Goal: Task Accomplishment & Management: Manage account settings

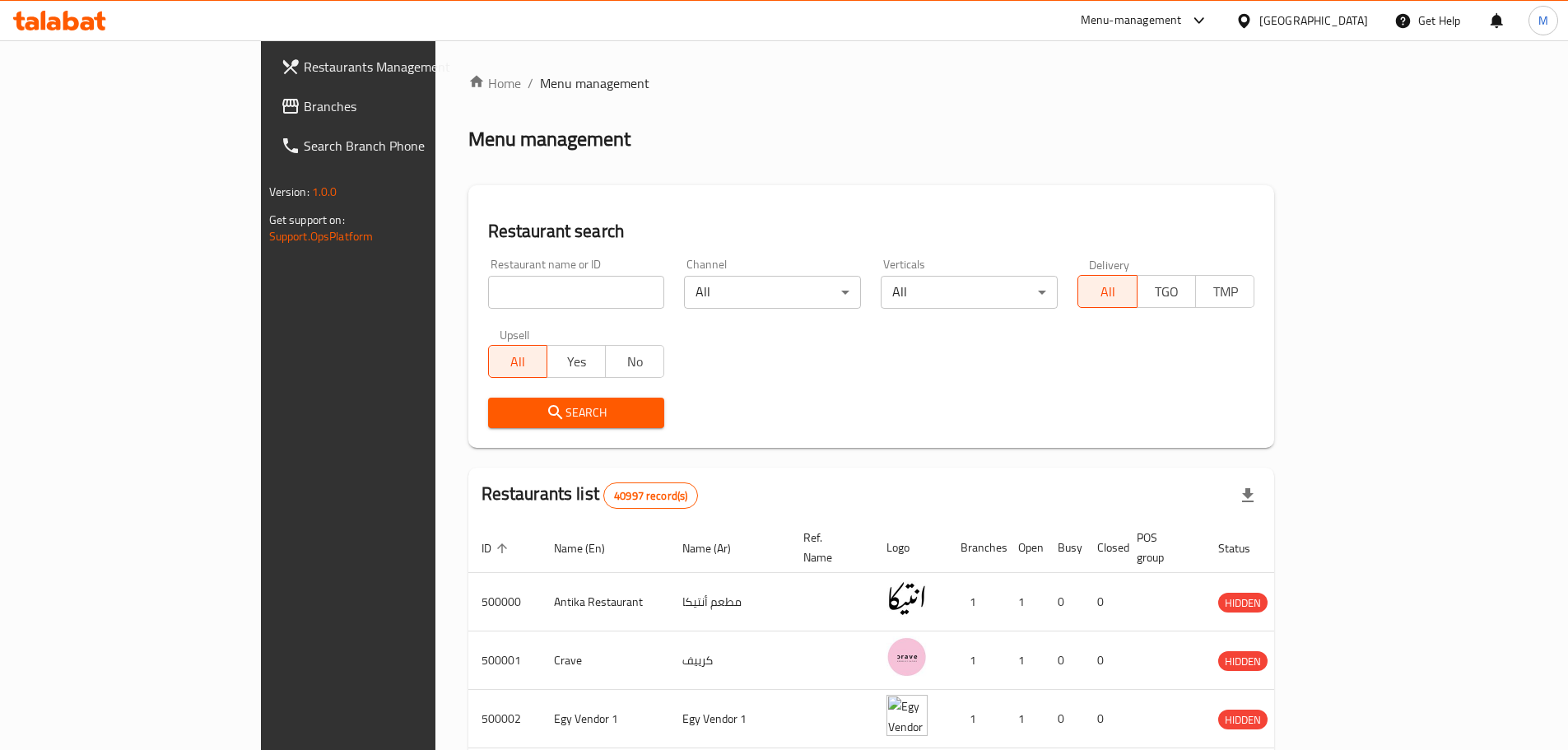
drag, startPoint x: 458, startPoint y: 287, endPoint x: 448, endPoint y: 204, distance: 83.6
click at [488, 287] on input "search" at bounding box center [576, 292] width 177 height 33
paste input "681268"
type input "681268"
click at [501, 413] on span "Search" at bounding box center [576, 413] width 151 height 21
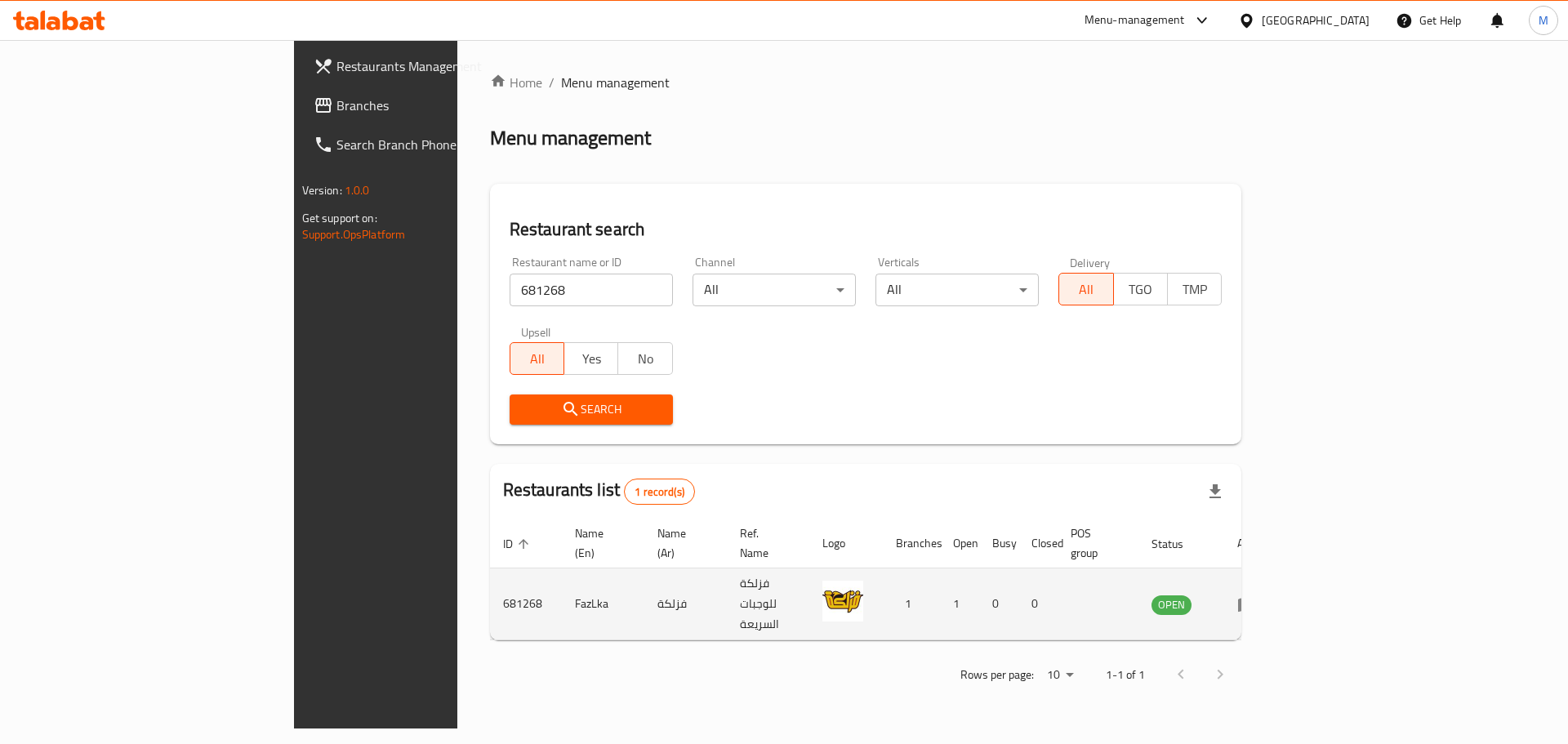
click at [1257, 594] on icon "enhanced table" at bounding box center [1247, 604] width 20 height 20
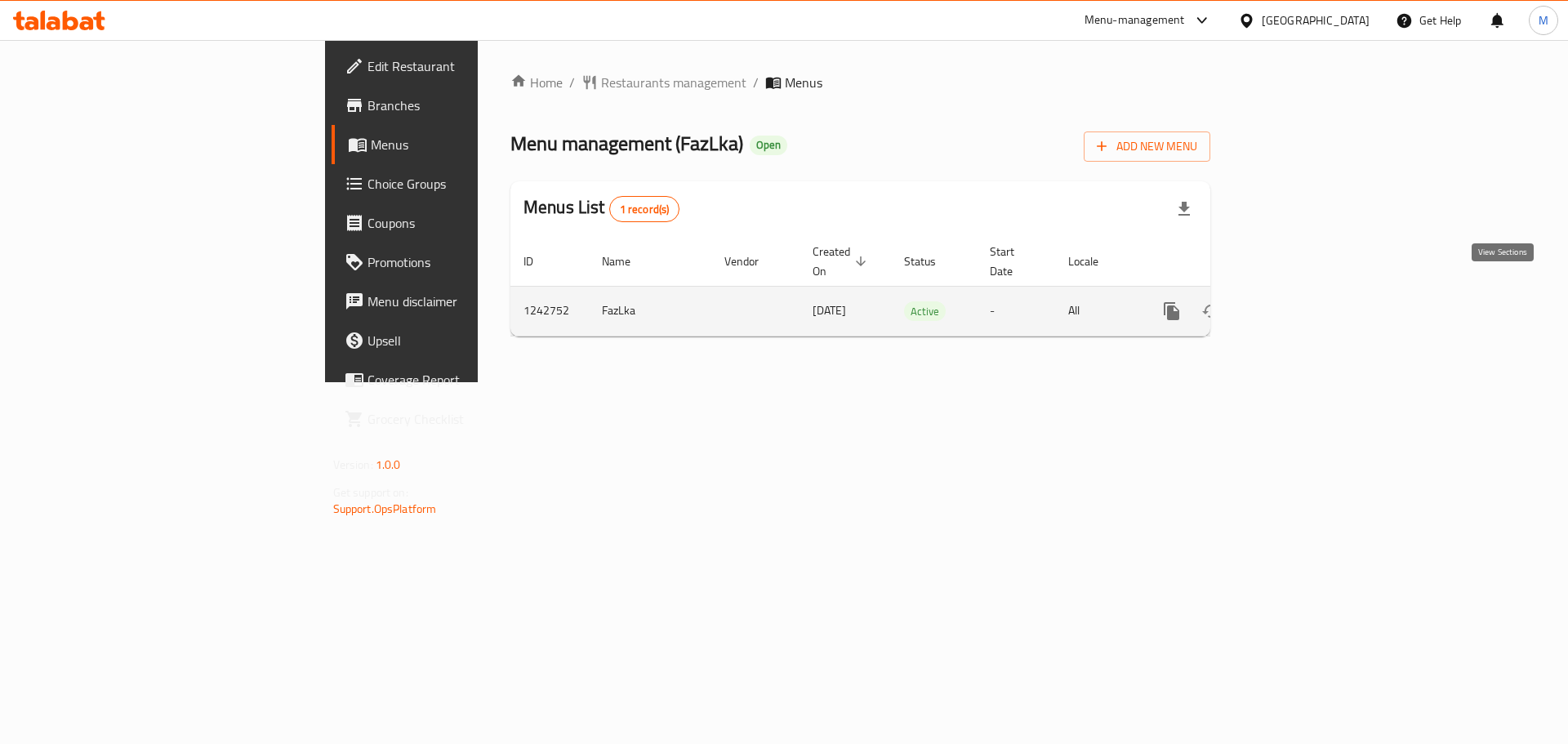
click at [1300, 301] on icon "enhanced table" at bounding box center [1290, 311] width 20 height 20
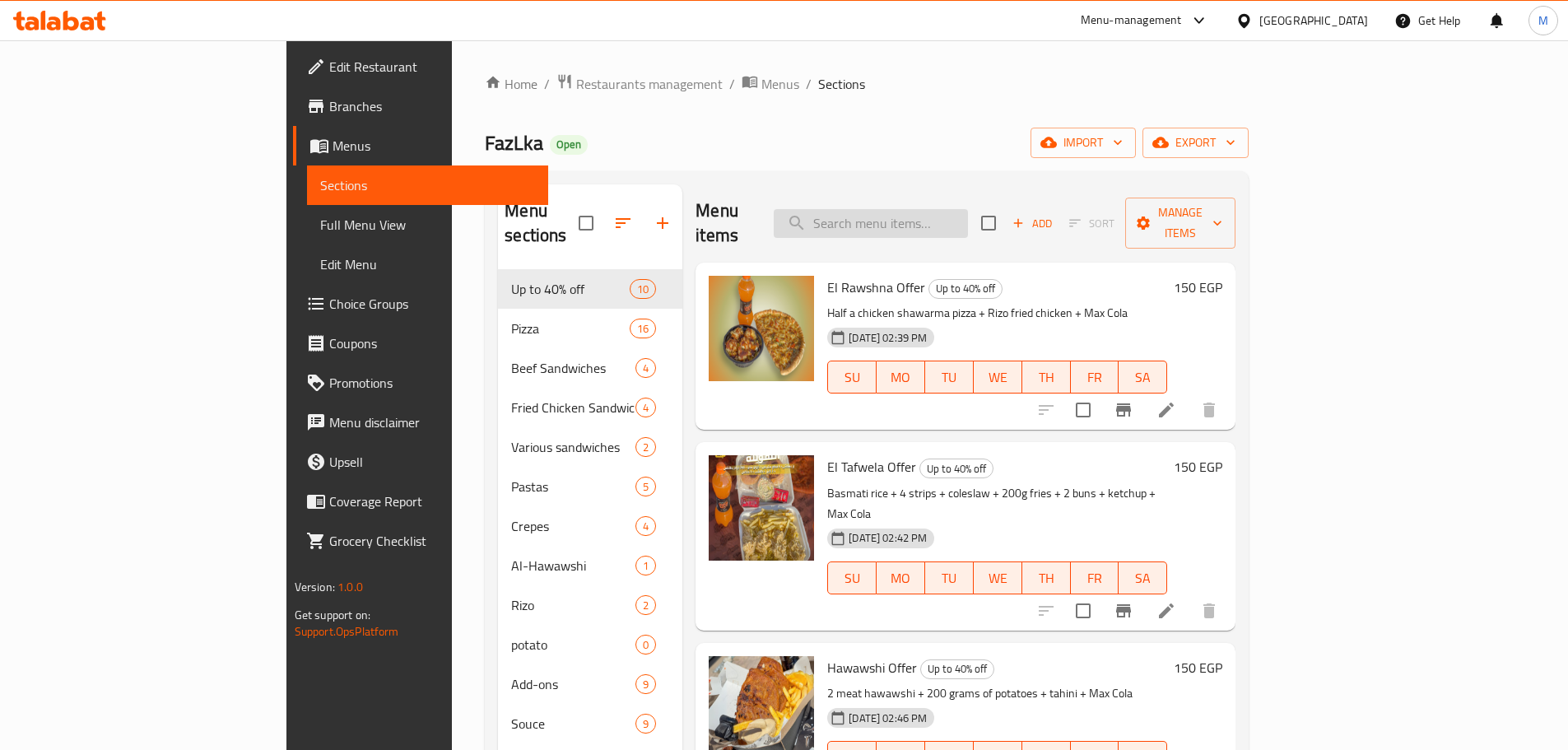
click at [968, 209] on input "search" at bounding box center [871, 223] width 194 height 29
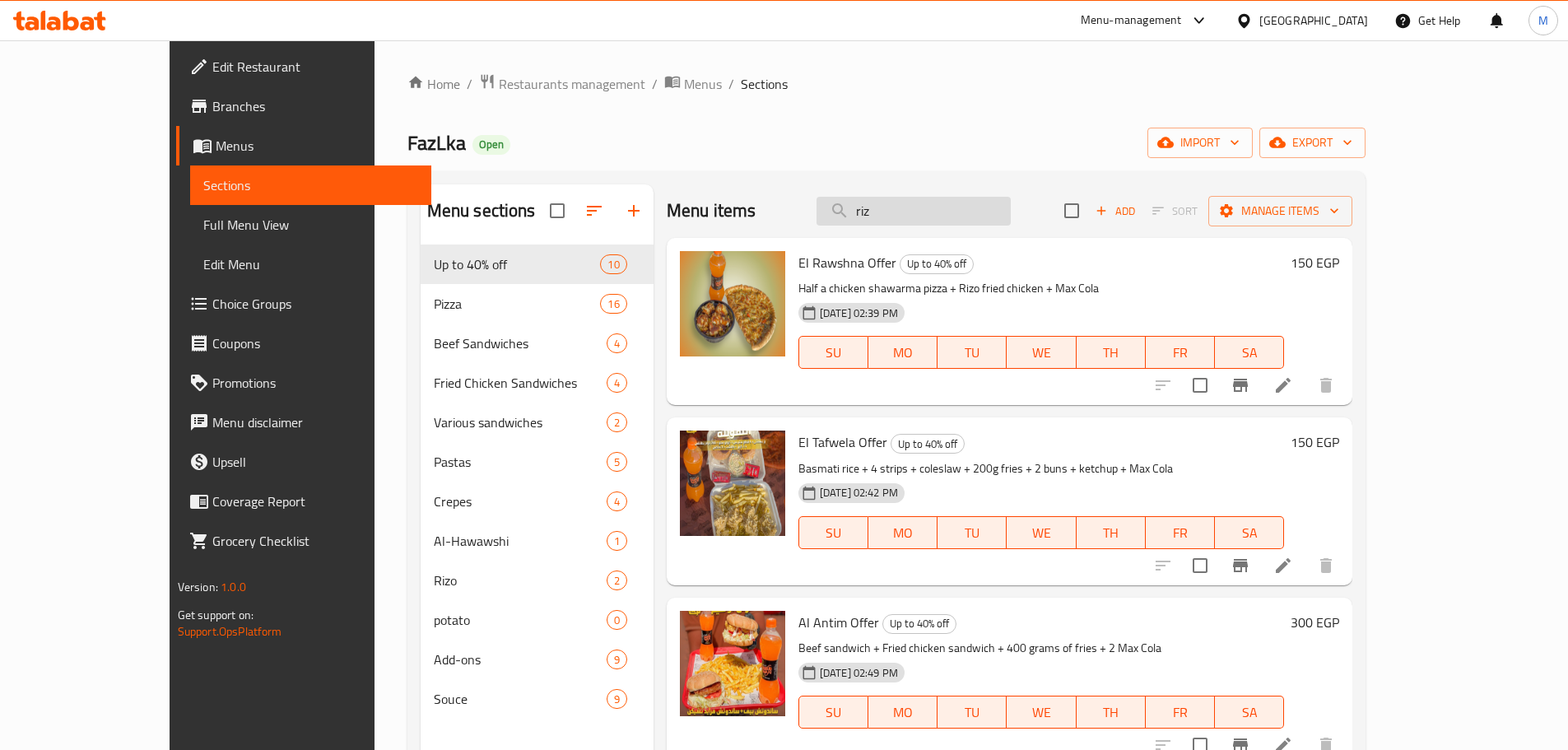
type input "rizo"
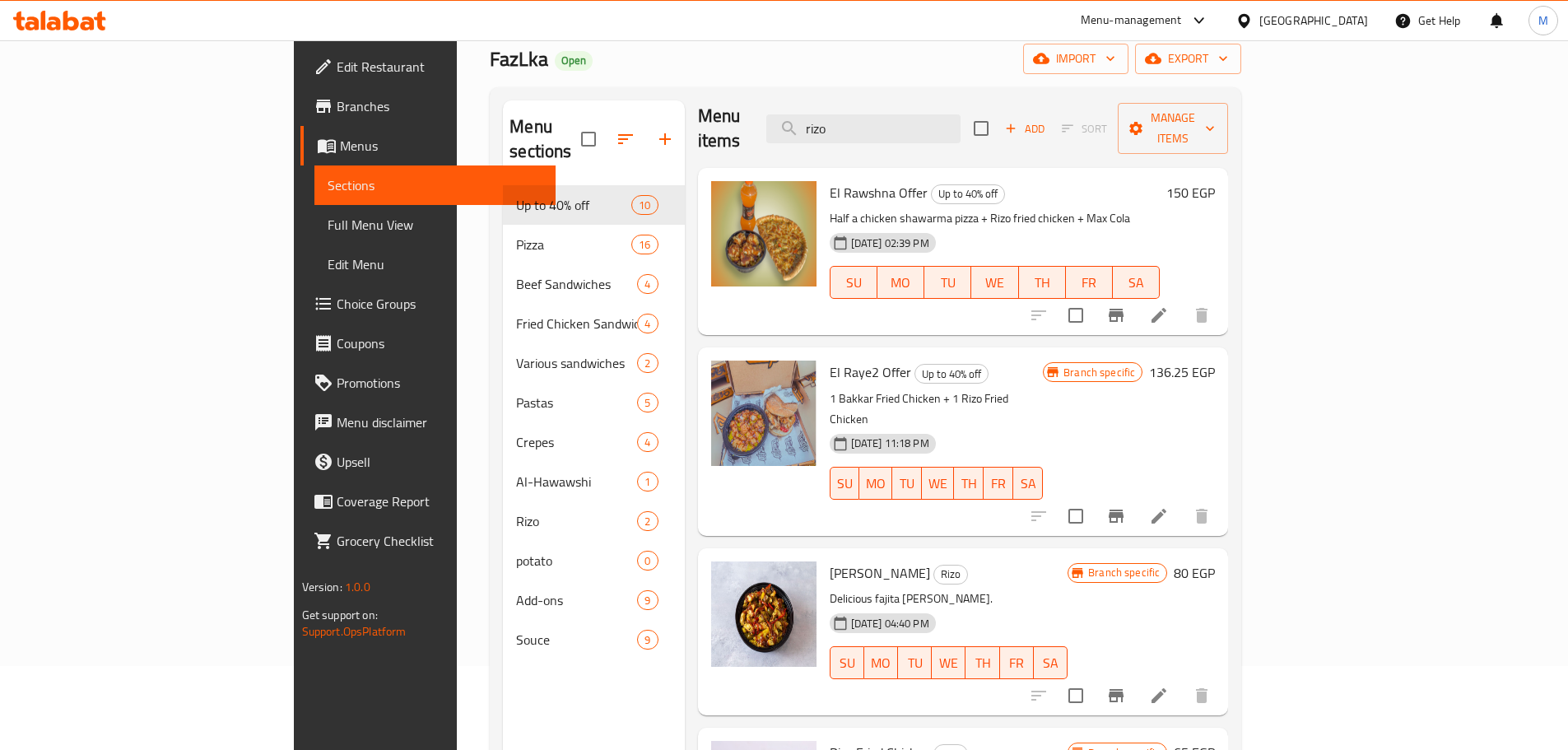
scroll to position [230, 0]
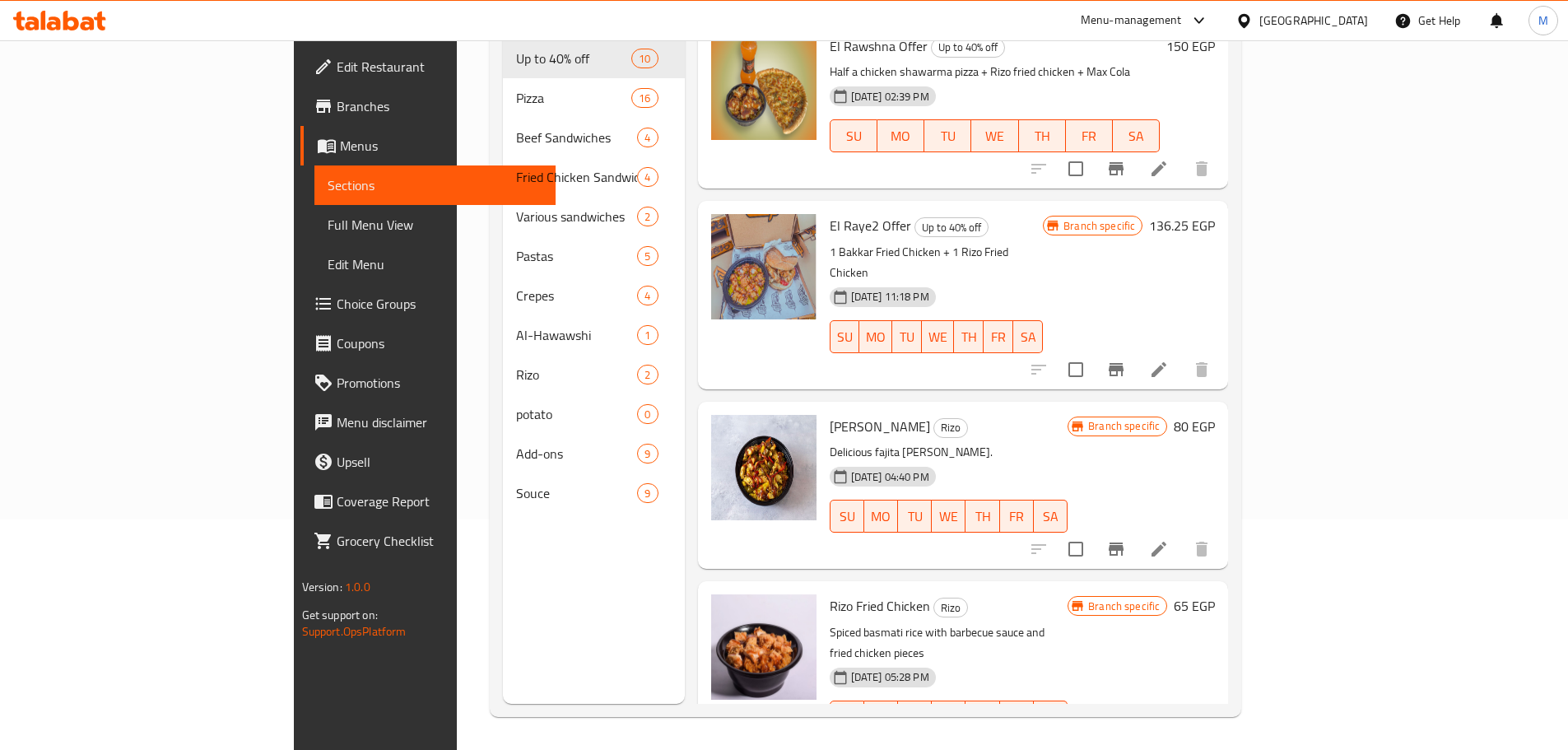
click at [1169, 740] on icon at bounding box center [1159, 750] width 20 height 20
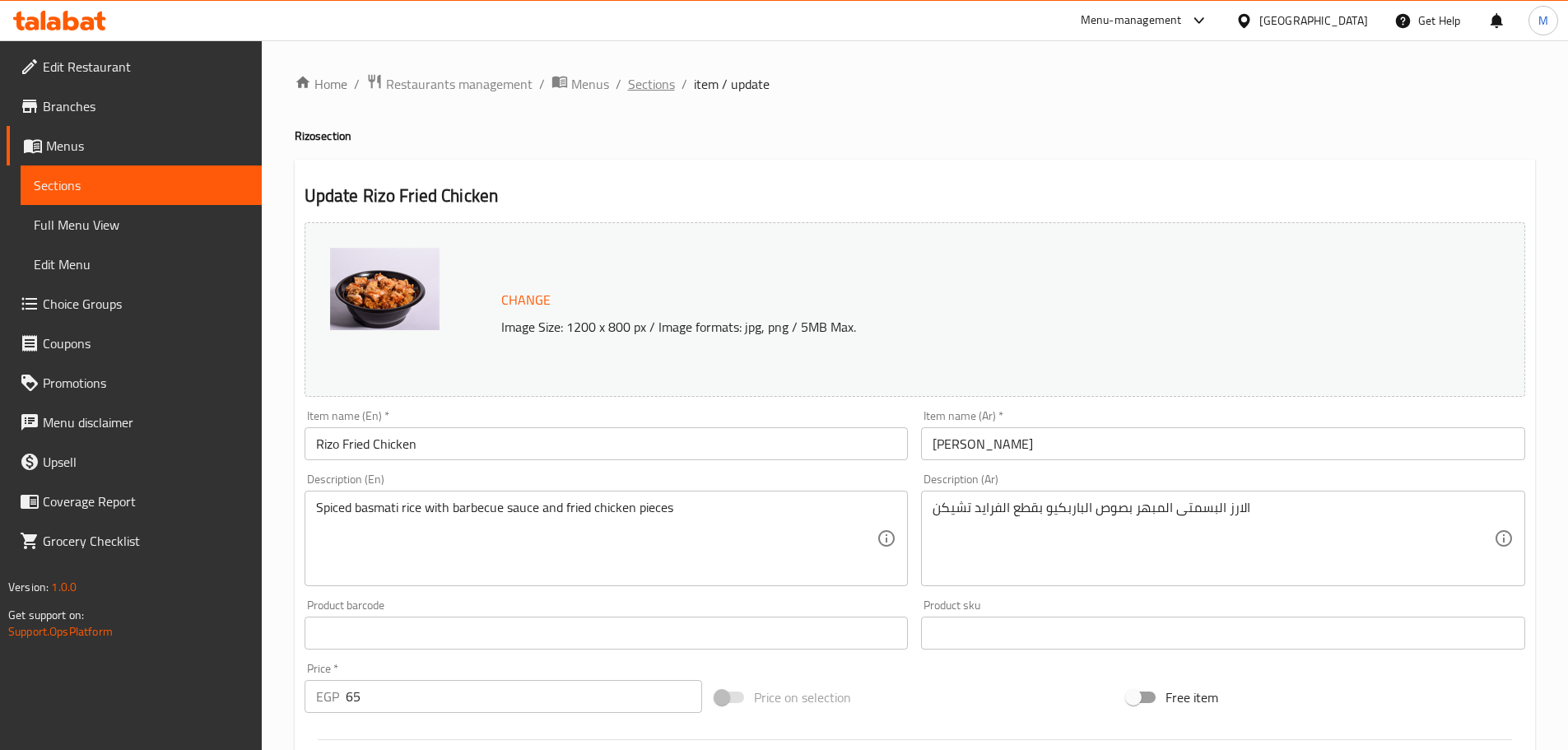
click at [656, 80] on span "Sections" at bounding box center [651, 84] width 47 height 20
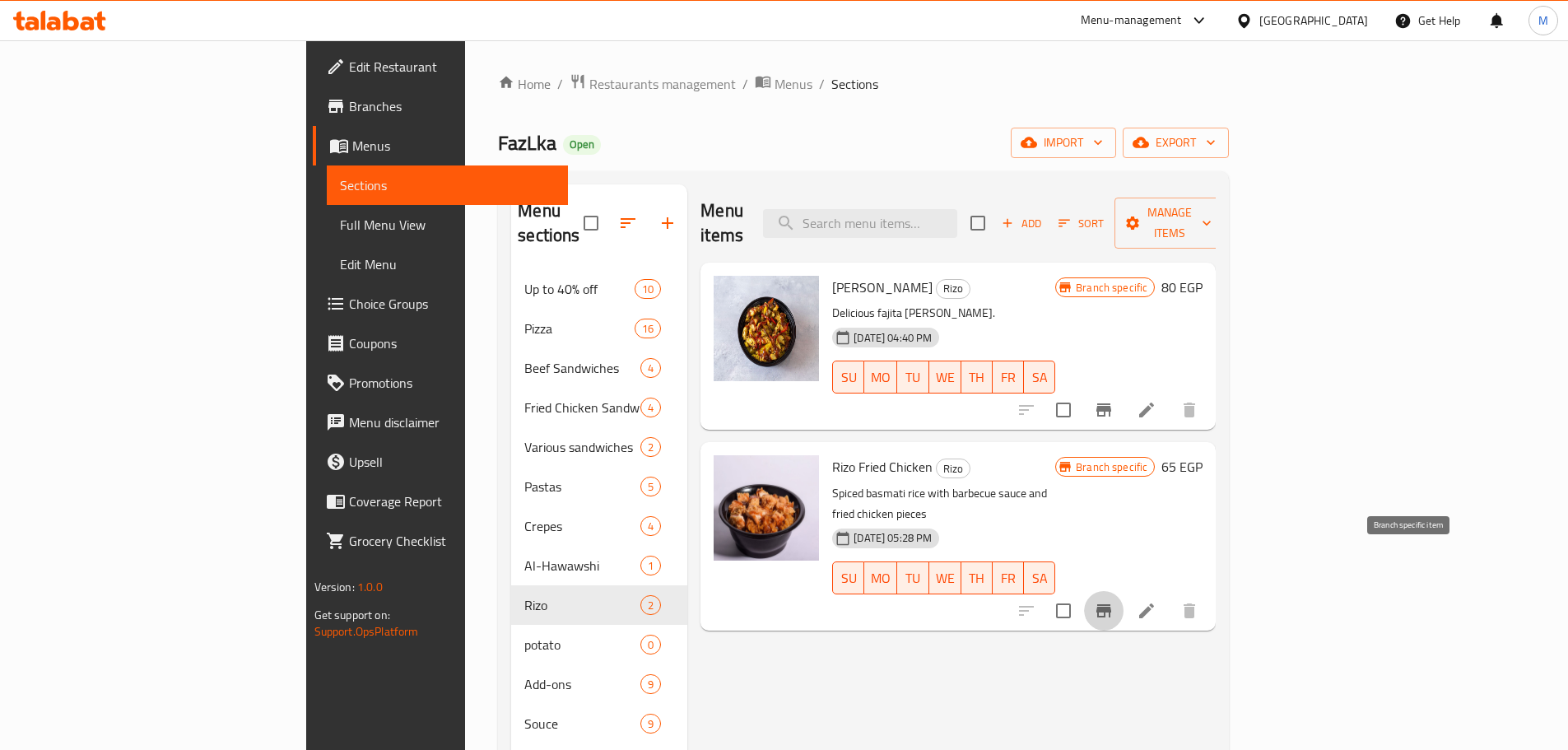
click at [1124, 591] on button "Branch-specific-item" at bounding box center [1104, 611] width 40 height 40
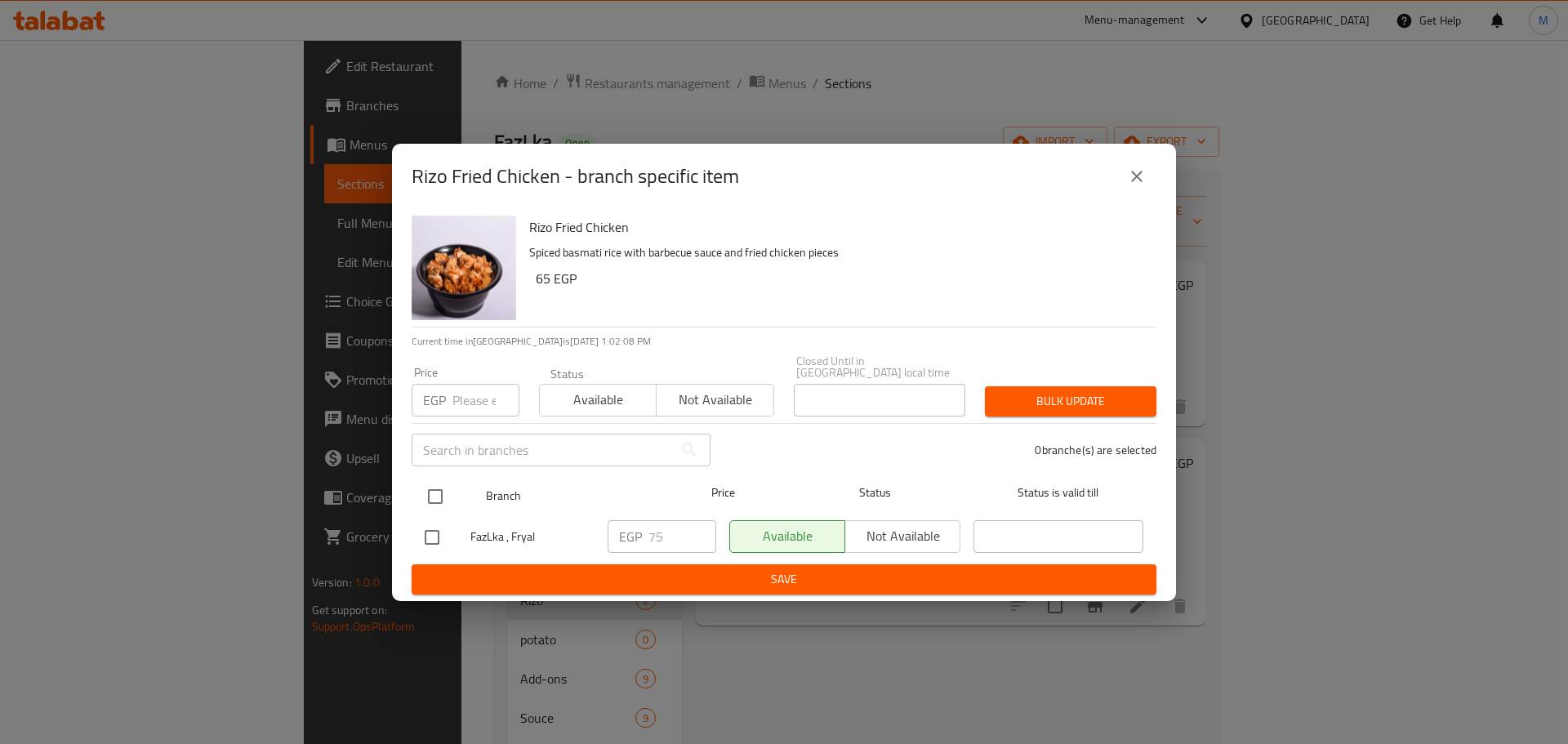
click at [446, 484] on input "checkbox" at bounding box center [436, 497] width 34 height 34
checkbox input "true"
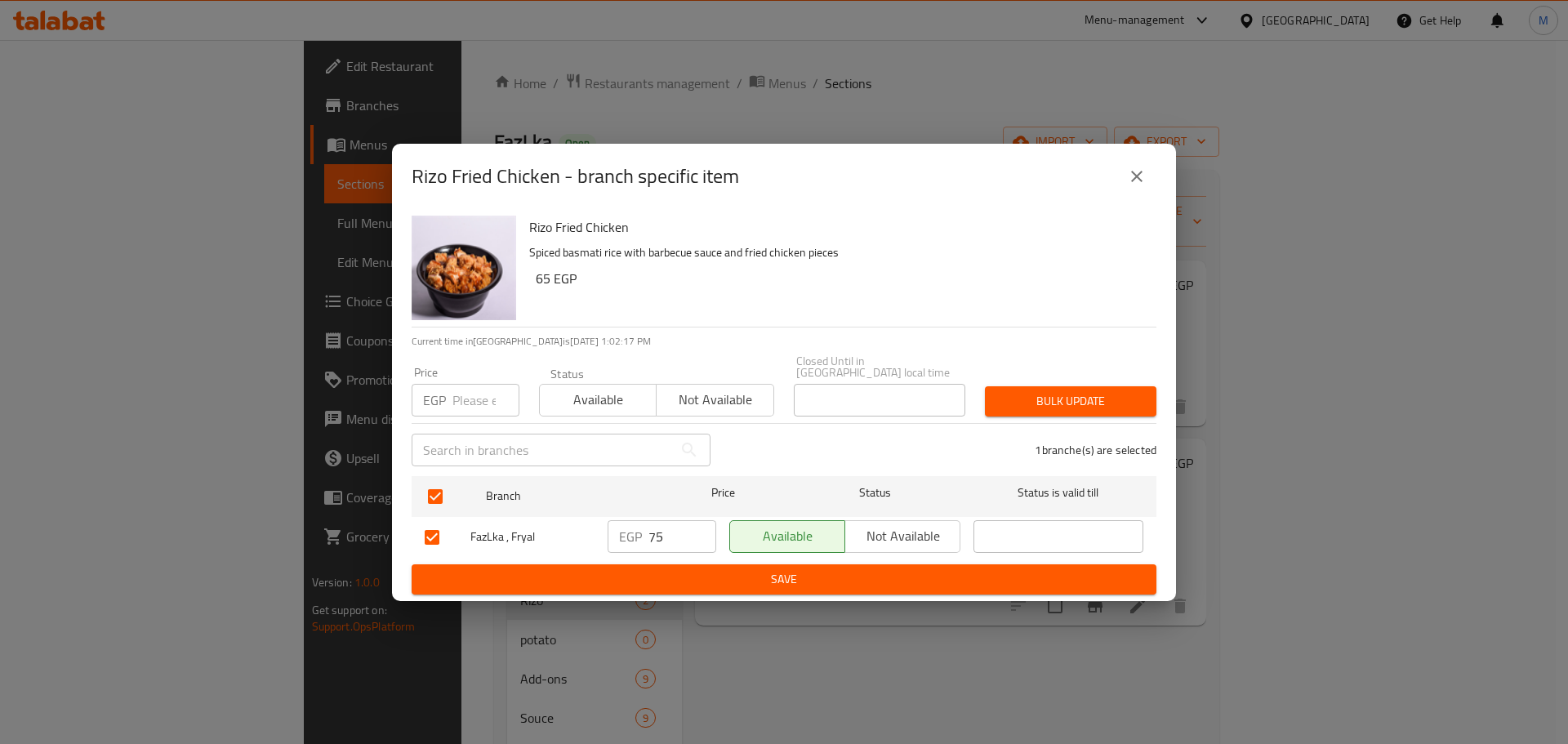
click at [686, 587] on button "Save" at bounding box center [784, 580] width 745 height 30
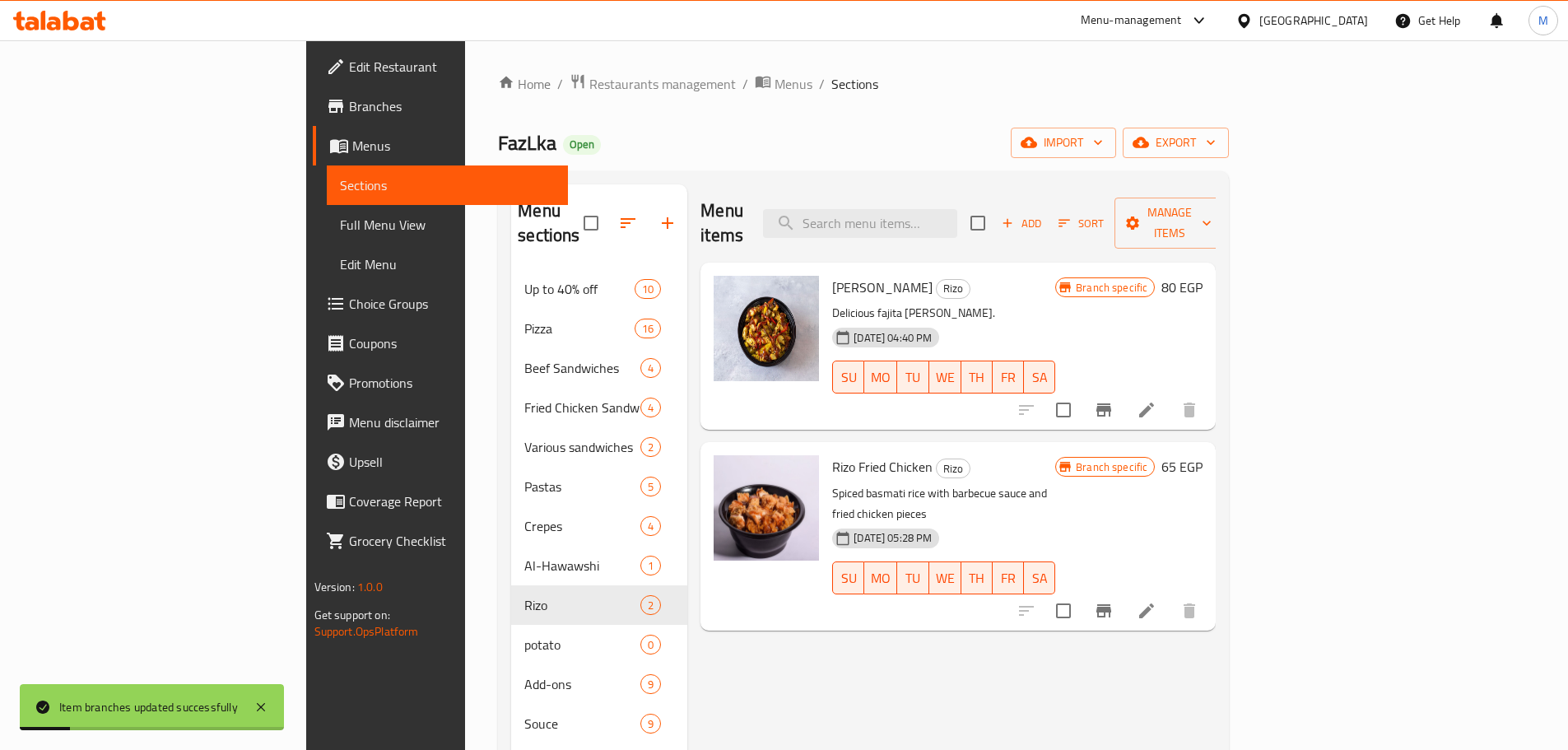
click at [832, 455] on span "Rizo Fried Chicken" at bounding box center [882, 466] width 100 height 24
copy h6 "Rizo Fried Chicken"
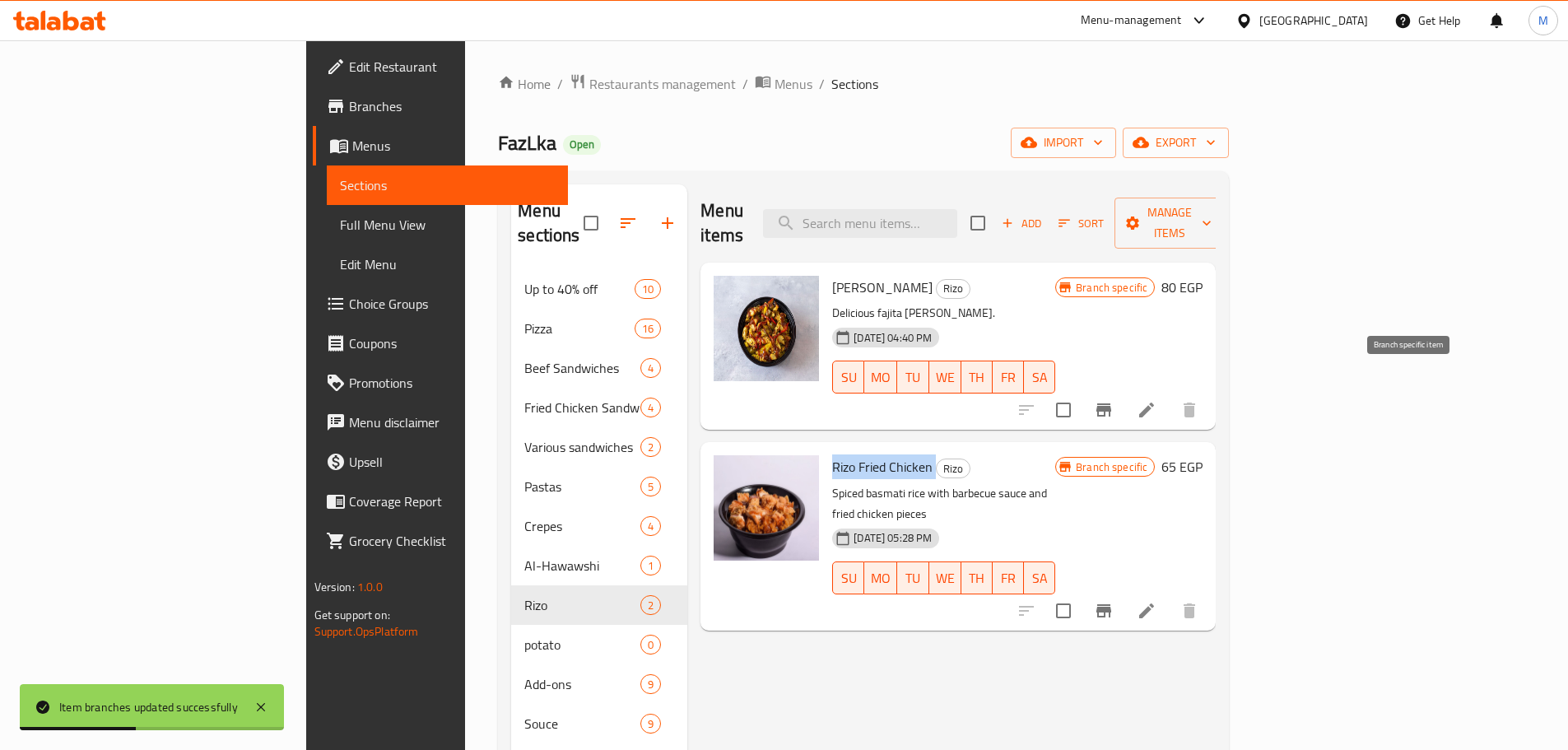
click at [1124, 390] on button "Branch-specific-item" at bounding box center [1104, 410] width 40 height 40
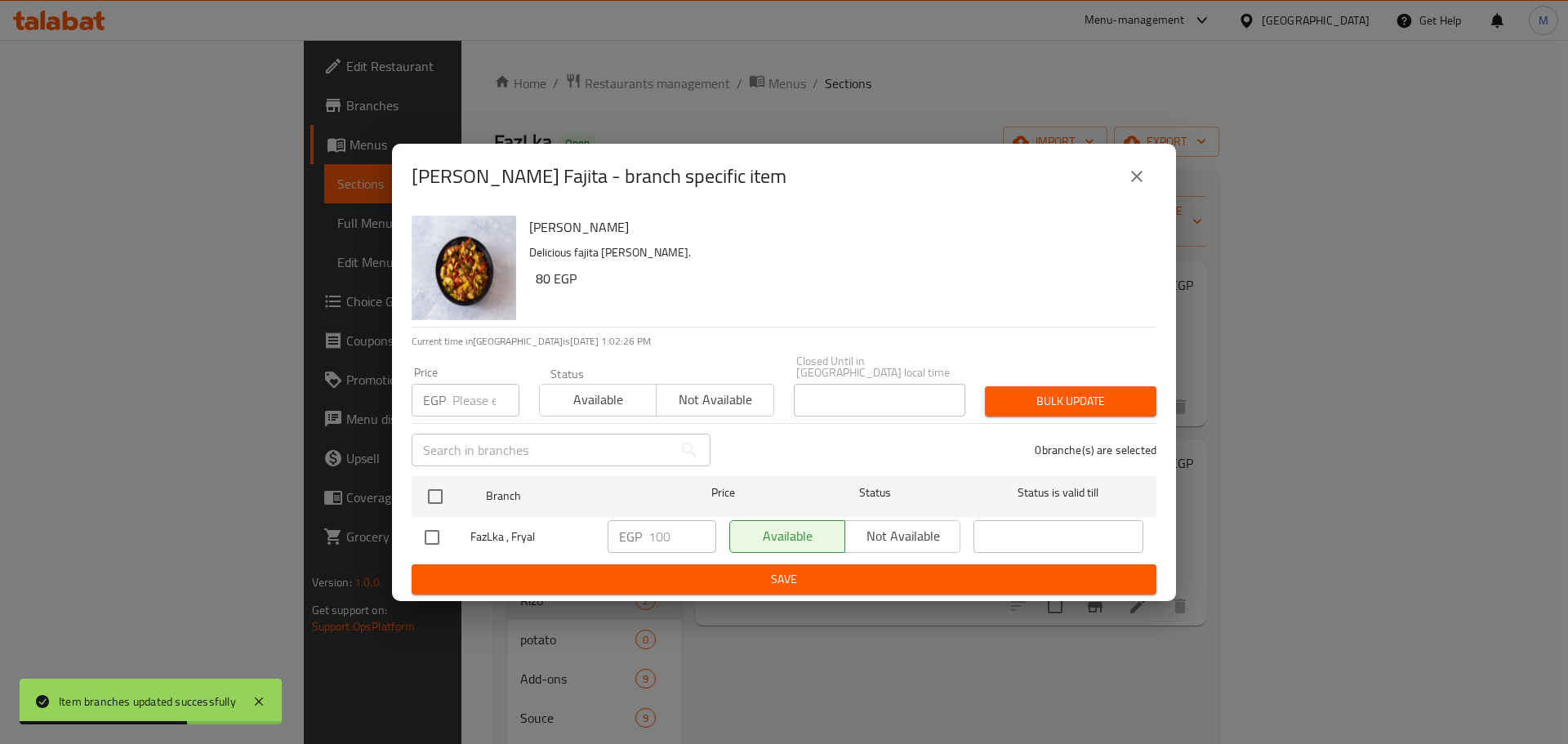
click at [1136, 186] on icon "close" at bounding box center [1137, 177] width 20 height 20
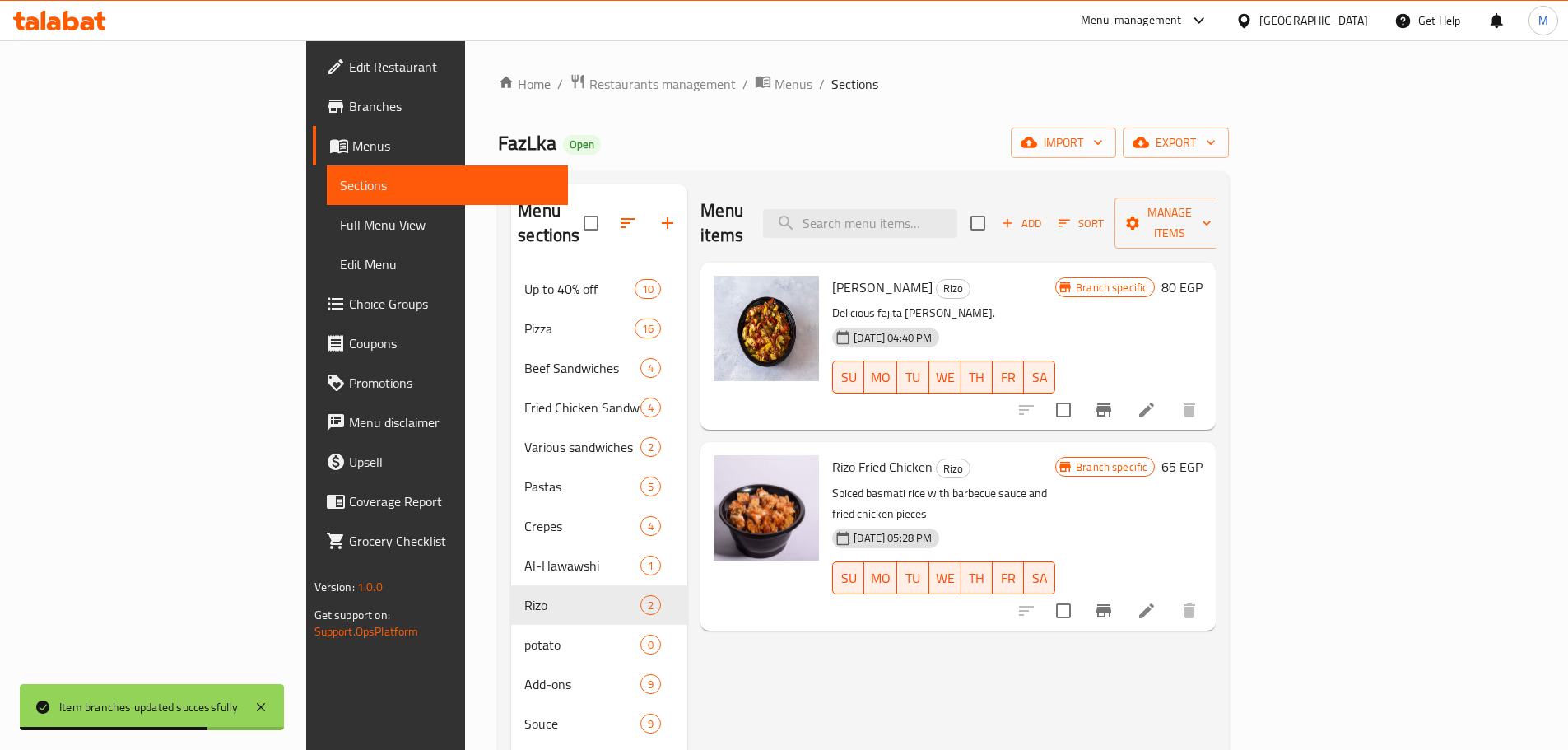
click at [1202, 455] on div "Branch specific 65 EGP" at bounding box center [1128, 467] width 147 height 23
click at [1202, 455] on h6 "65 EGP" at bounding box center [1182, 467] width 42 height 23
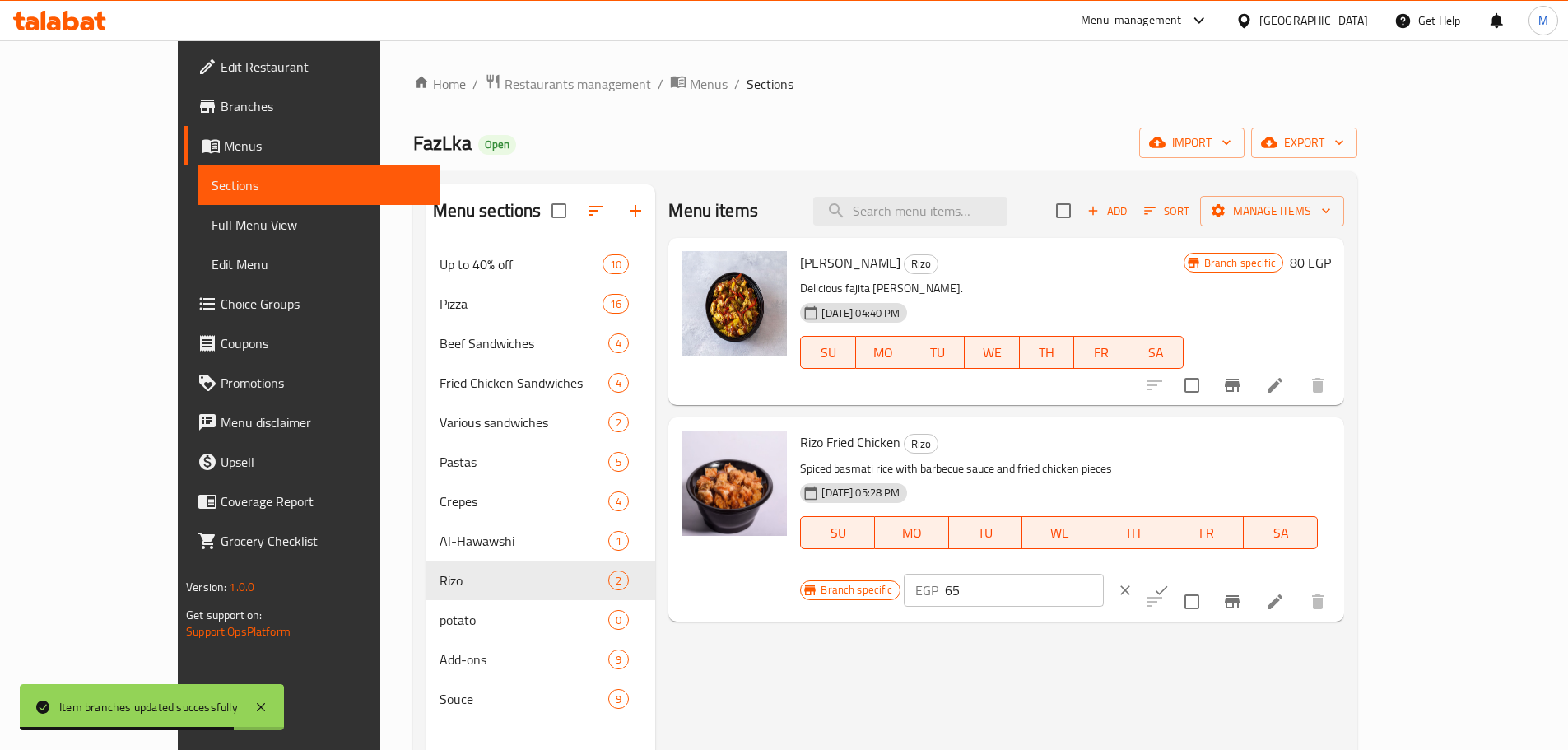
click at [1104, 574] on input "65" at bounding box center [1024, 590] width 159 height 33
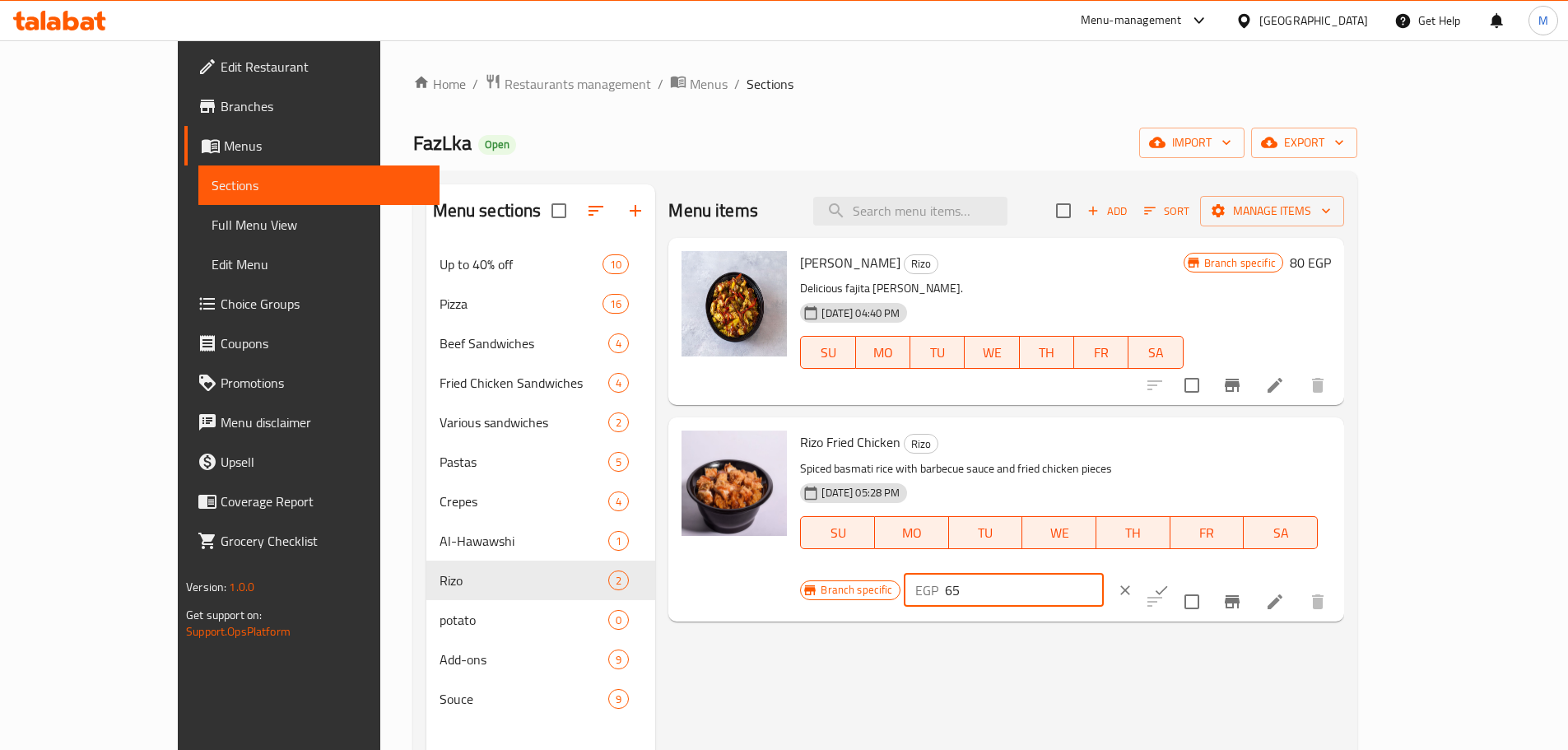
paste input "number"
click at [1168, 586] on icon "ok" at bounding box center [1162, 590] width 13 height 9
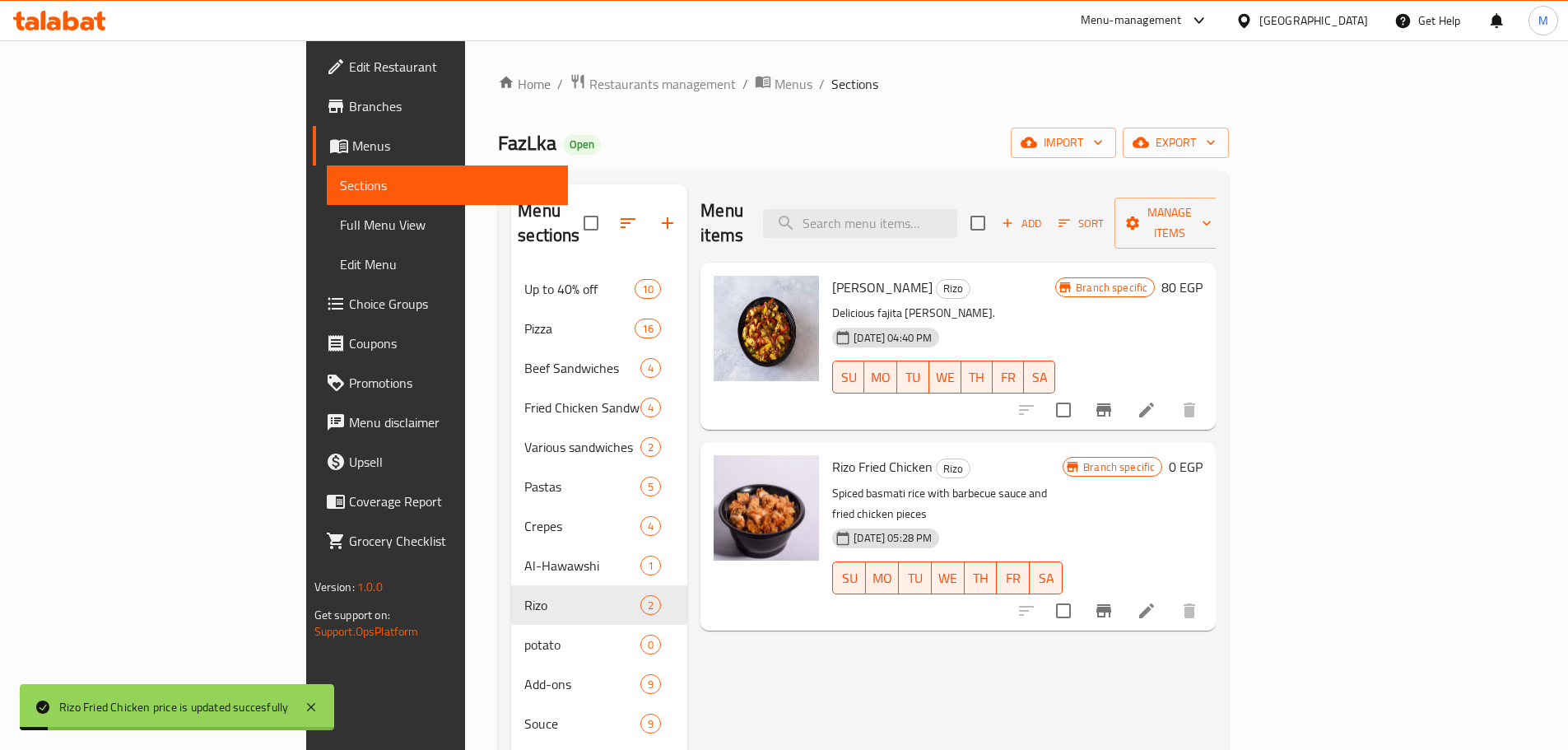
click at [1202, 487] on div "Branch specific 0 EGP" at bounding box center [1132, 536] width 140 height 162
click at [1202, 455] on h6 "0 EGP" at bounding box center [1185, 467] width 33 height 23
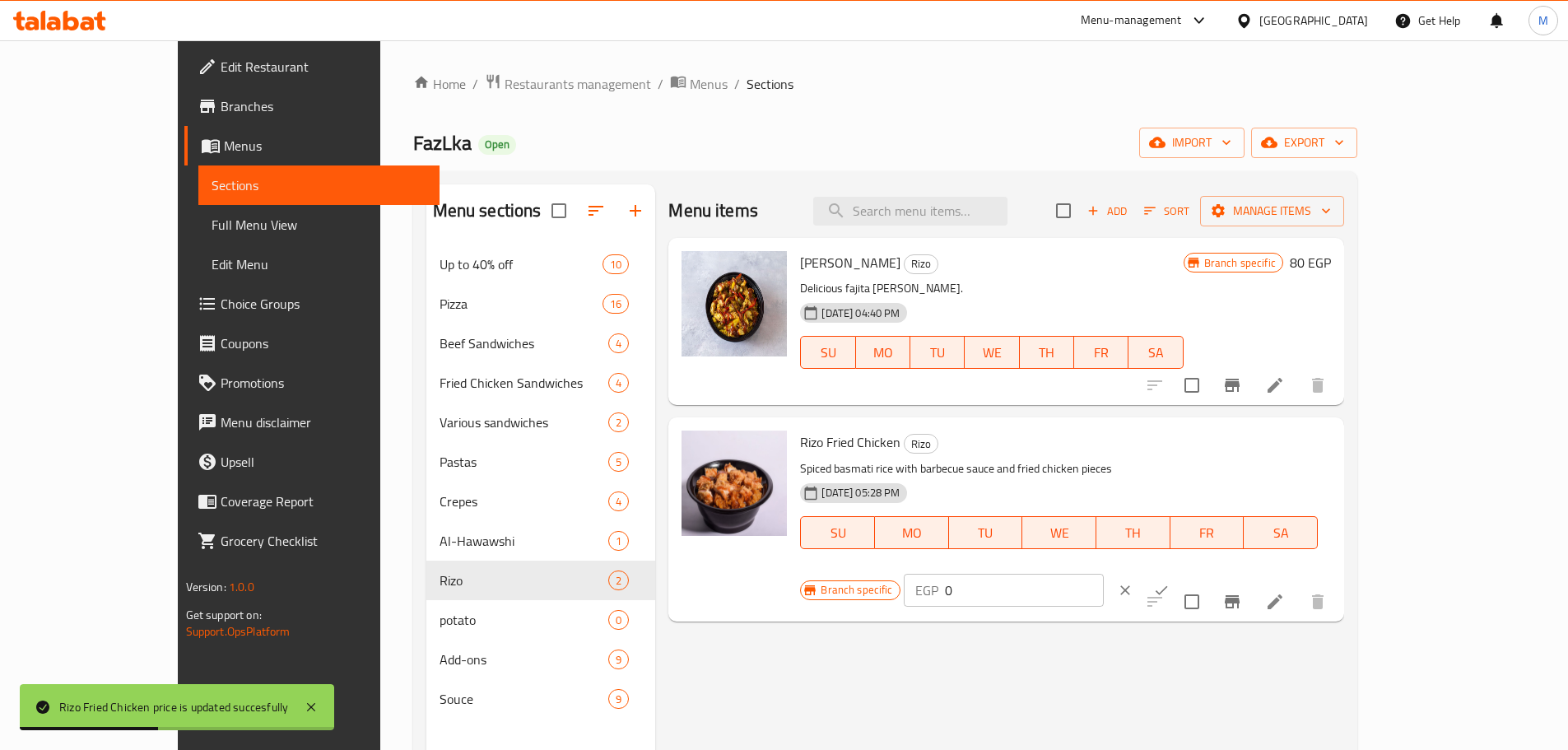
click at [1104, 574] on input "0" at bounding box center [1024, 590] width 159 height 33
paste input "number"
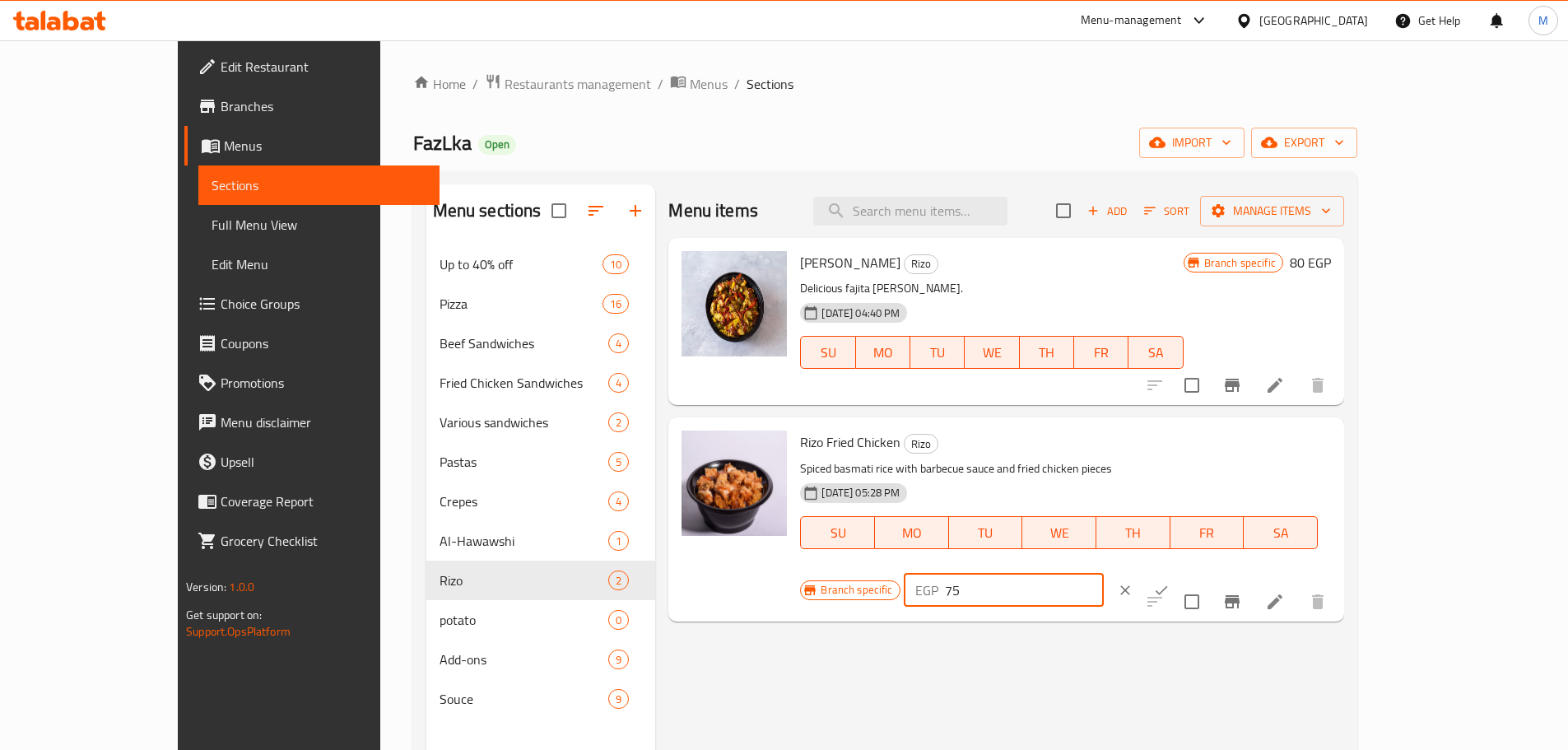
type input "75"
click at [1170, 582] on icon "ok" at bounding box center [1162, 590] width 16 height 16
